Goal: Task Accomplishment & Management: Manage account settings

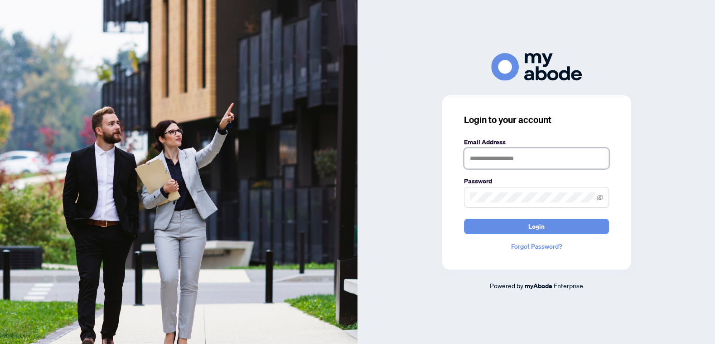
click at [530, 161] on input "text" at bounding box center [536, 158] width 145 height 21
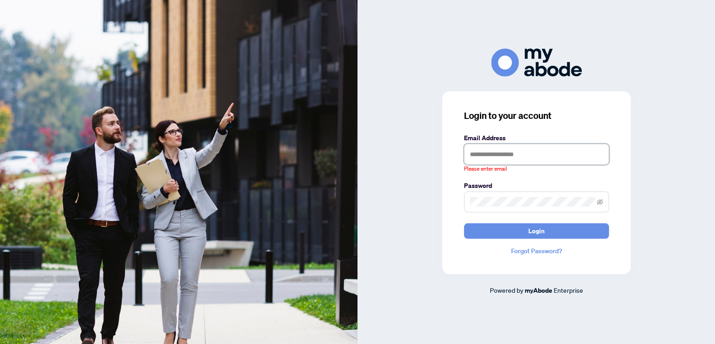
type input "**********"
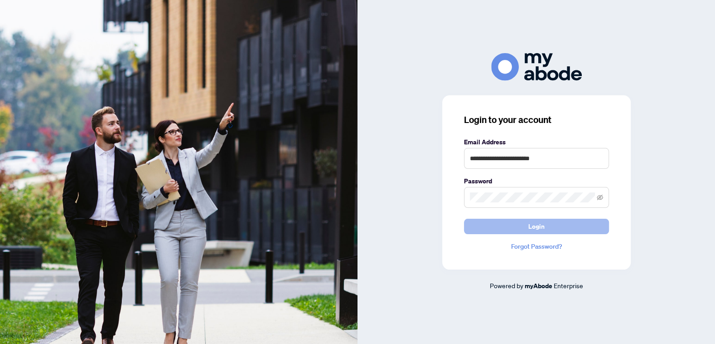
click at [561, 228] on button "Login" at bounding box center [536, 226] width 145 height 15
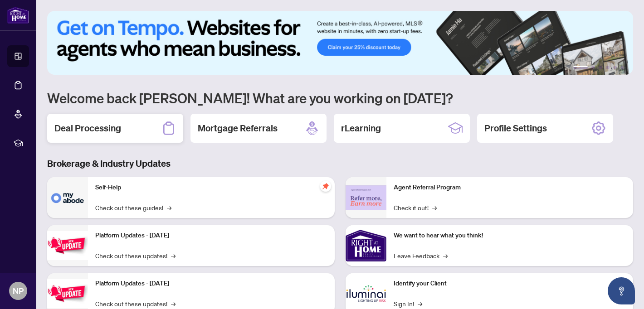
click at [82, 129] on h2 "Deal Processing" at bounding box center [87, 128] width 67 height 13
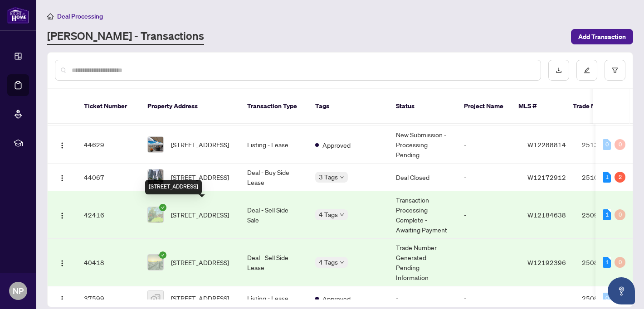
scroll to position [131, 0]
click at [209, 209] on span "[STREET_ADDRESS]" at bounding box center [200, 214] width 58 height 10
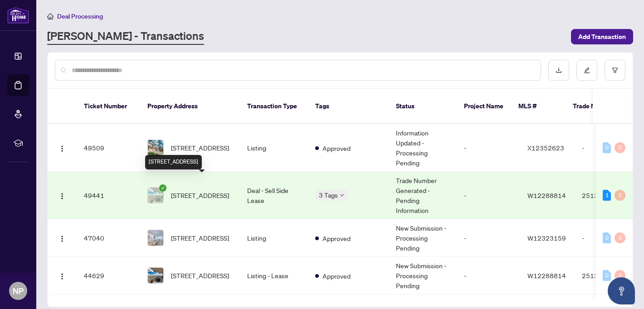
click at [197, 190] on span "[STREET_ADDRESS]" at bounding box center [200, 195] width 58 height 10
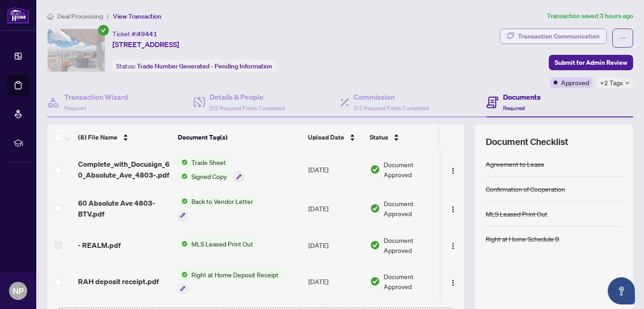
click at [553, 35] on div "Transaction Communication" at bounding box center [559, 36] width 82 height 15
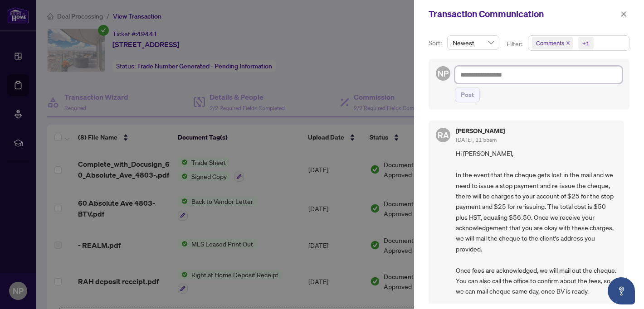
click at [514, 72] on textarea at bounding box center [538, 74] width 167 height 17
